Goal: Transaction & Acquisition: Purchase product/service

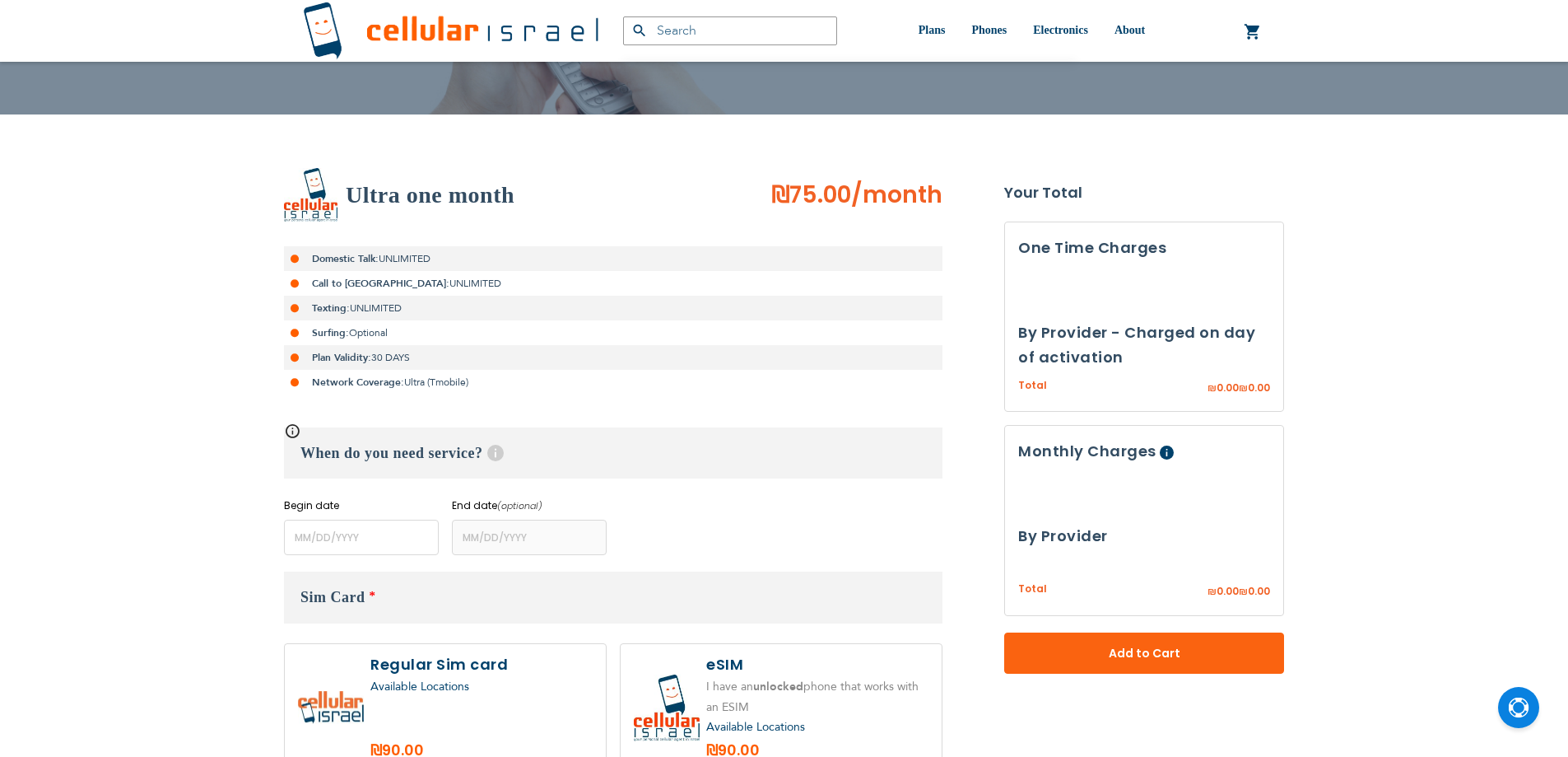
scroll to position [412, 0]
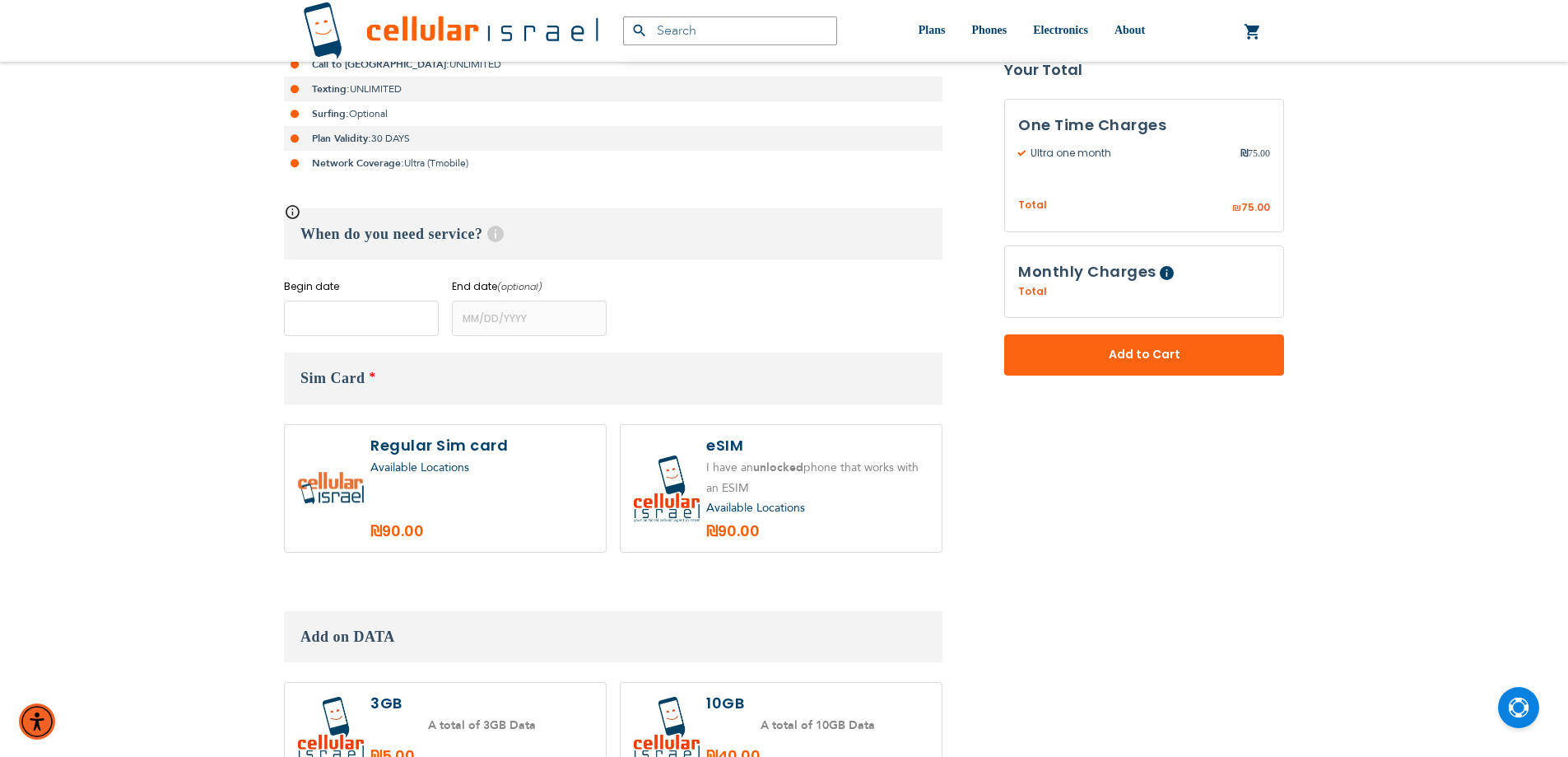
click at [356, 311] on input "name" at bounding box center [362, 318] width 155 height 35
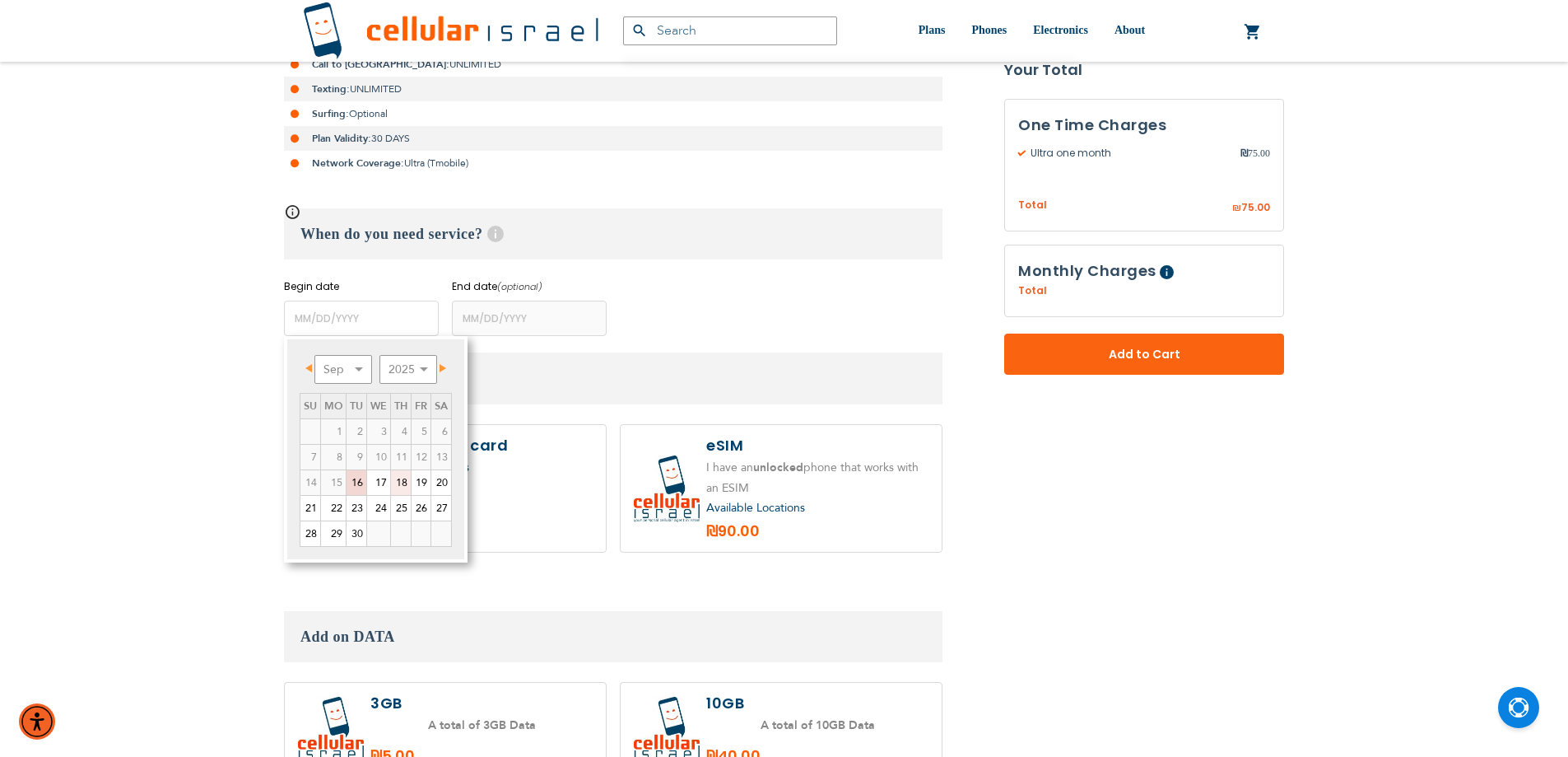
click at [403, 476] on link "18" at bounding box center [400, 482] width 20 height 25
type input "09/18/2025"
type input "10/17/2025"
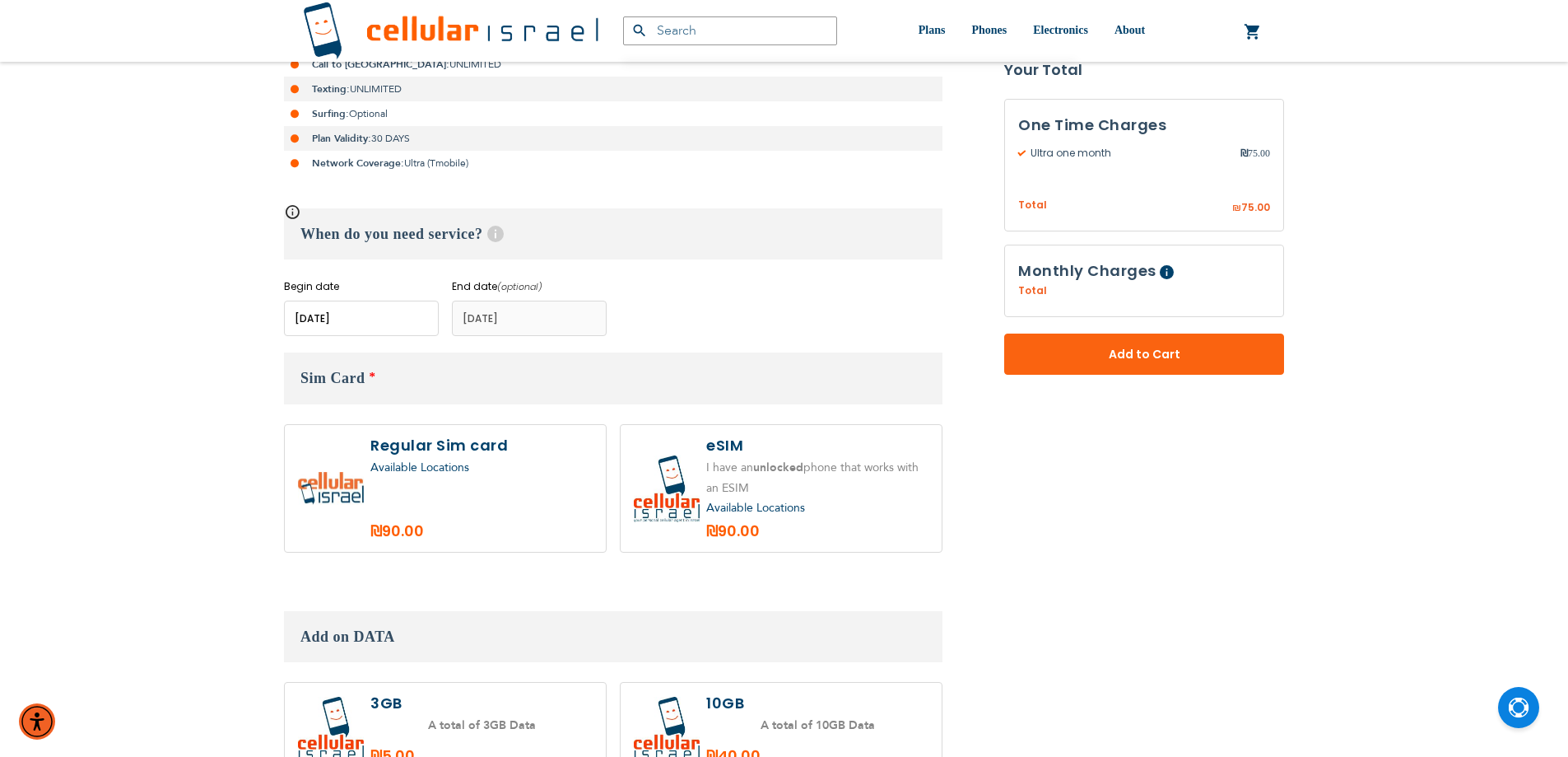
scroll to position [659, 0]
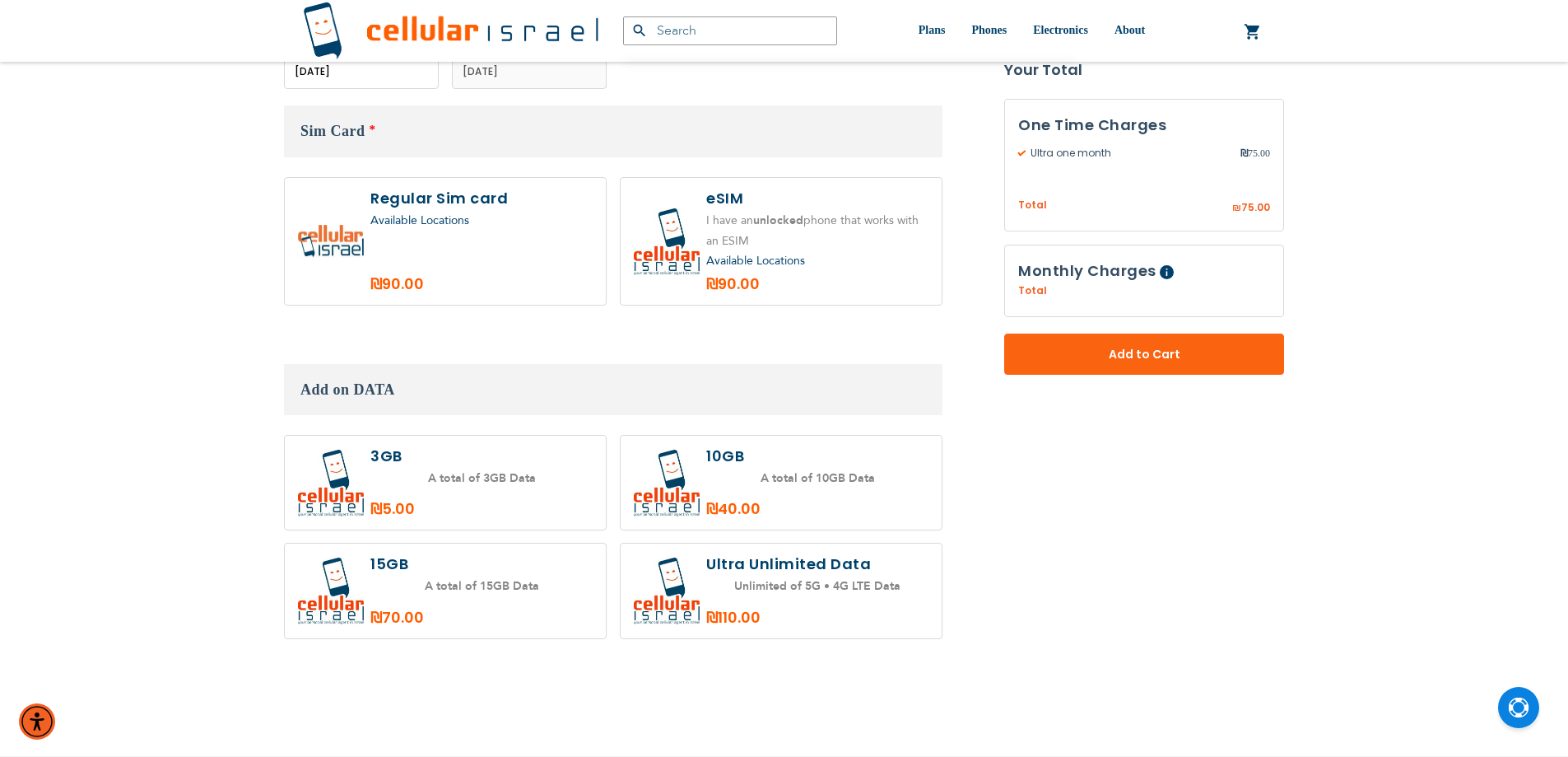
click at [463, 239] on label at bounding box center [445, 242] width 321 height 126
radio input "true"
click at [1041, 353] on button "Add to Cart" at bounding box center [1144, 355] width 280 height 41
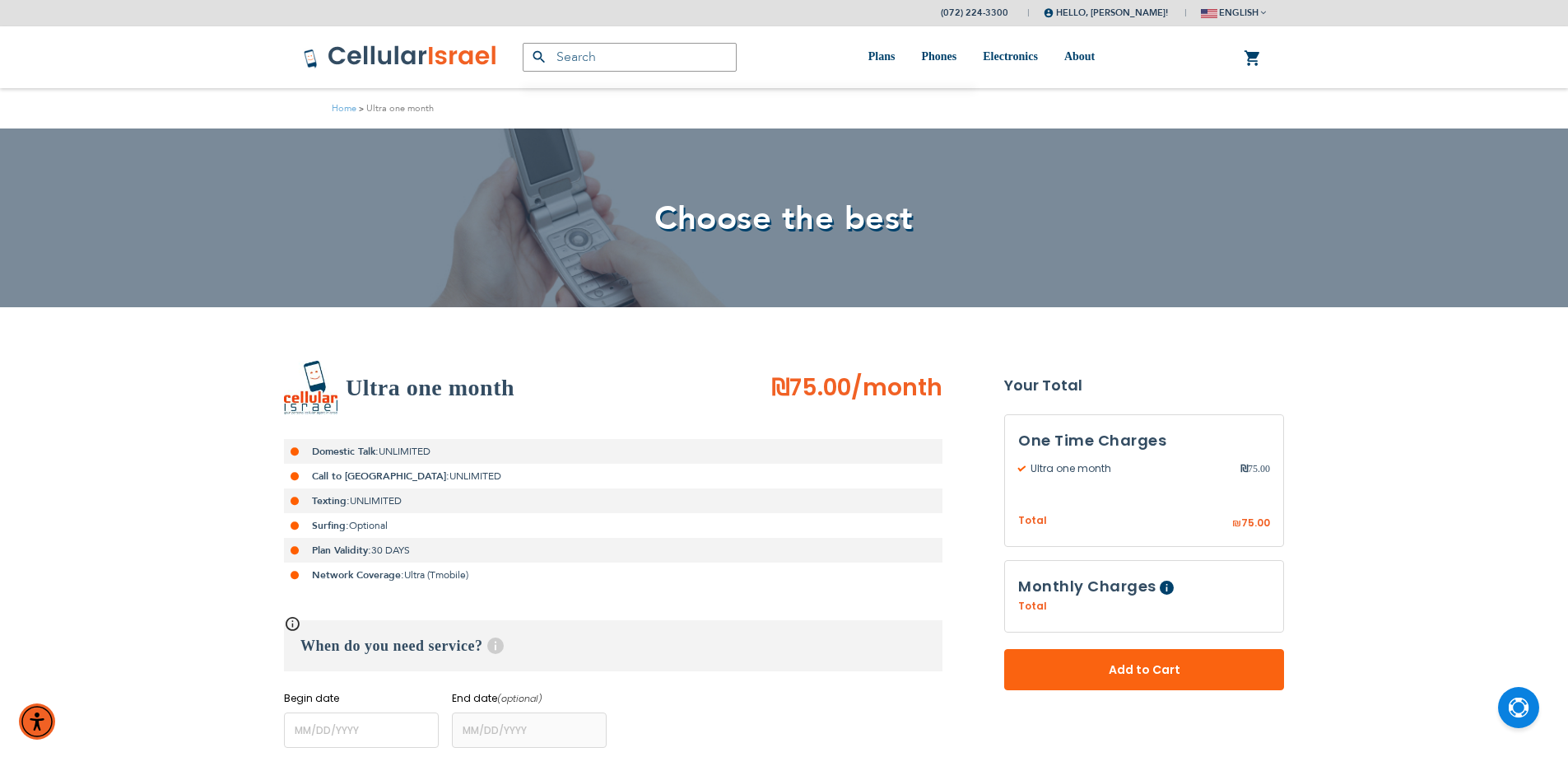
click at [1234, 63] on div "0 My Cart Mini Cart You have no items in your shopping cart." at bounding box center [1253, 57] width 51 height 60
click at [1254, 51] on link "0 My Cart" at bounding box center [1253, 58] width 18 height 20
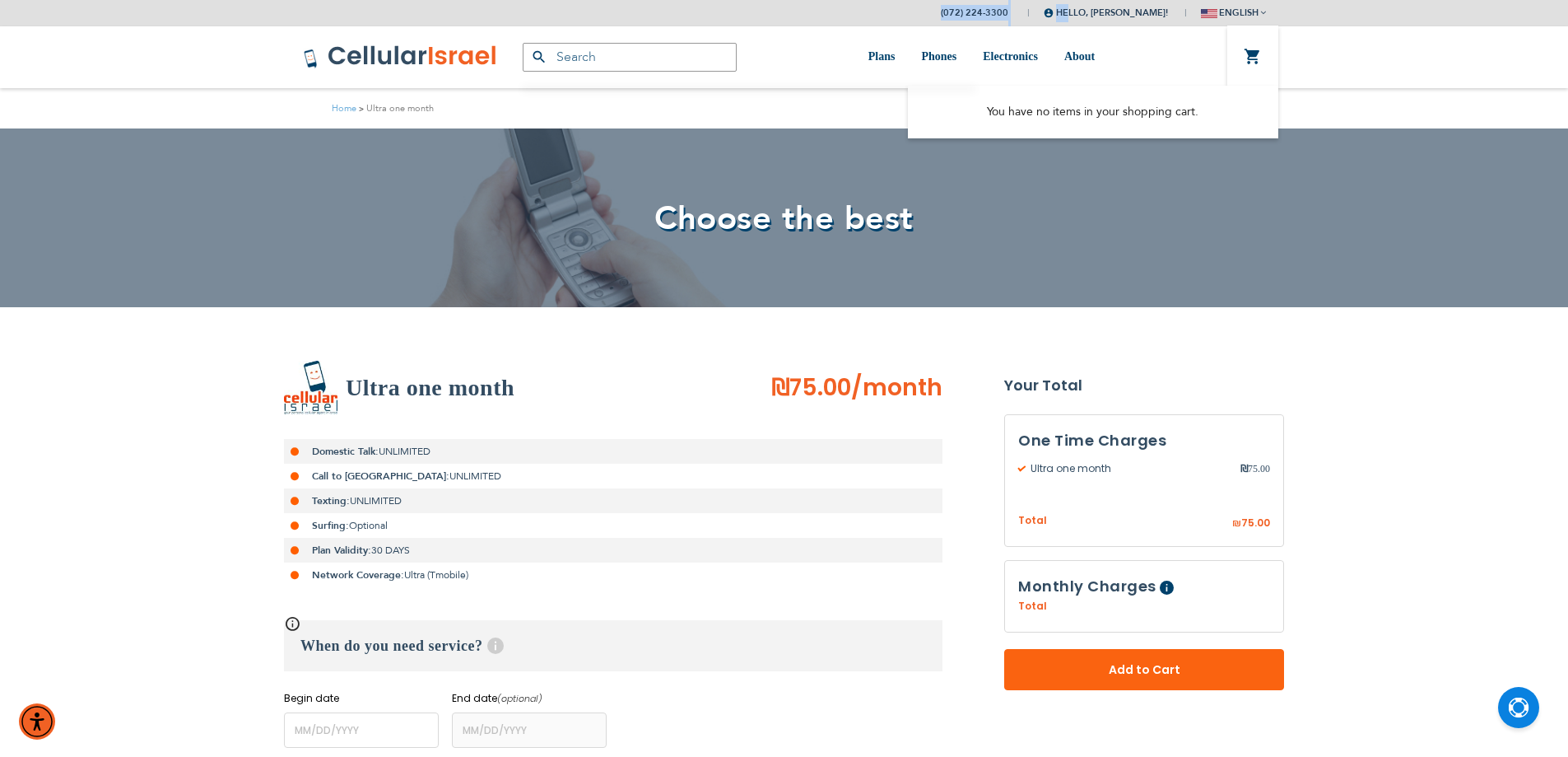
click at [1067, 14] on span "Hello, [PERSON_NAME]!" at bounding box center [1106, 13] width 125 height 12
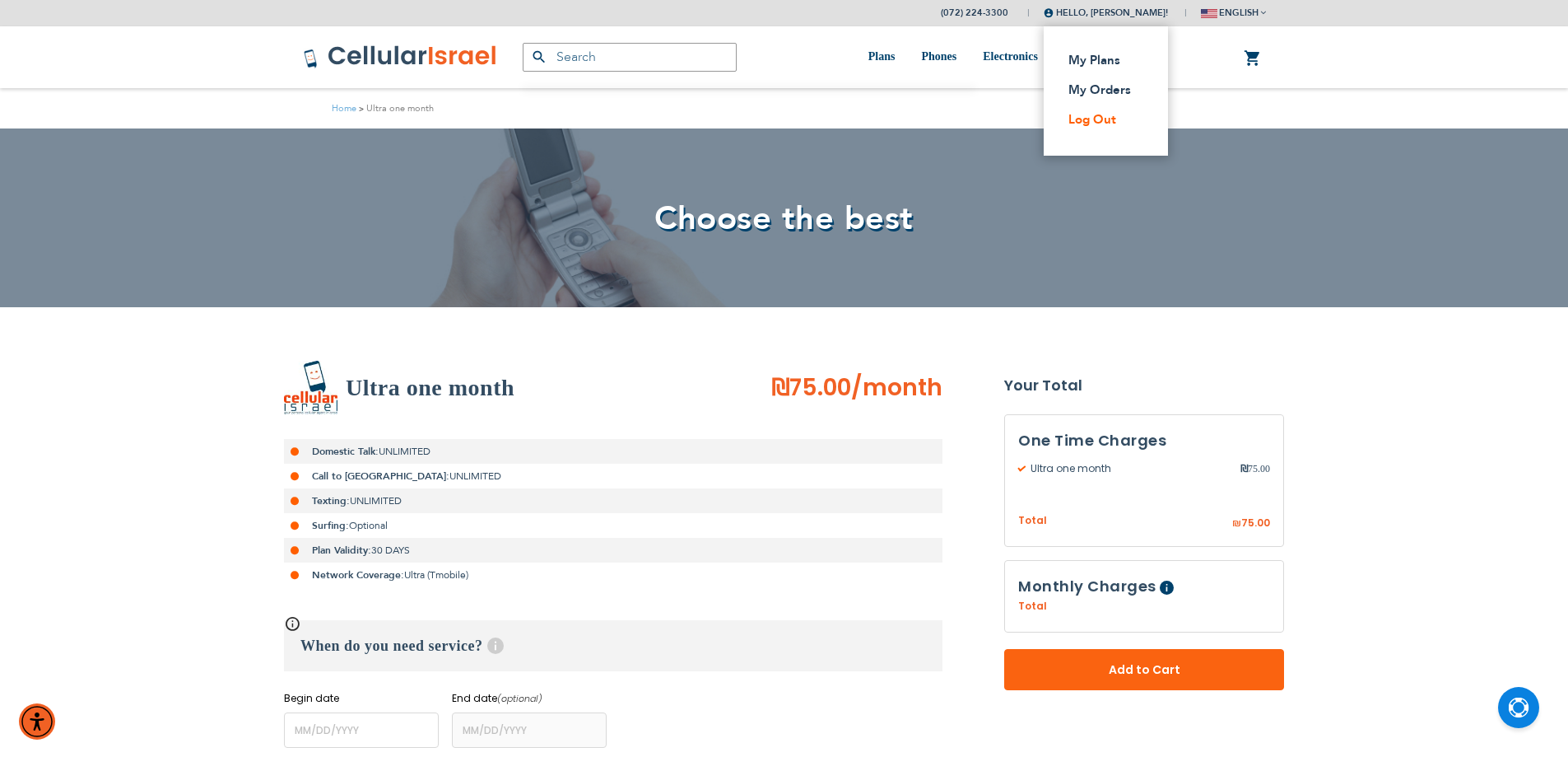
click at [1083, 113] on link "Log Out" at bounding box center [1101, 119] width 65 height 17
